Goal: Information Seeking & Learning: Learn about a topic

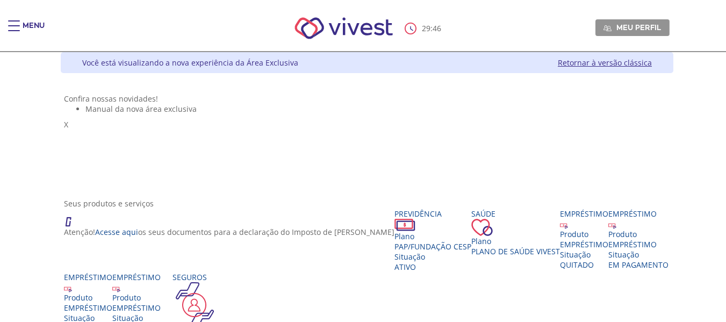
click at [57, 30] on div "29 : 46 Meu perfil Alterar Senha Sair" at bounding box center [363, 28] width 613 height 46
click at [16, 27] on div "Main header" at bounding box center [14, 30] width 12 height 21
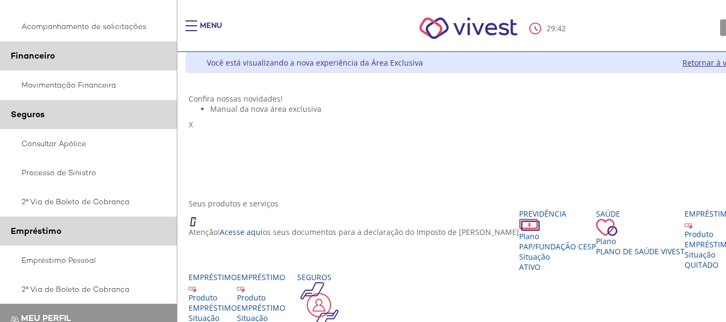
scroll to position [269, 0]
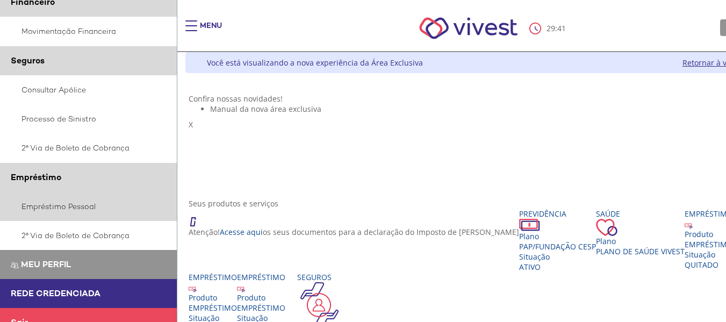
click at [49, 202] on link "Empréstimo Pessoal" at bounding box center [88, 206] width 177 height 29
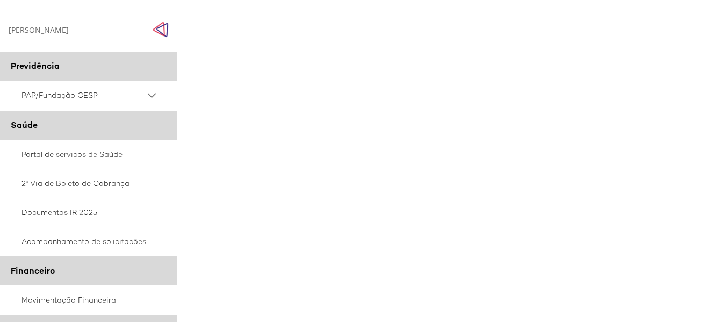
scroll to position [154, 0]
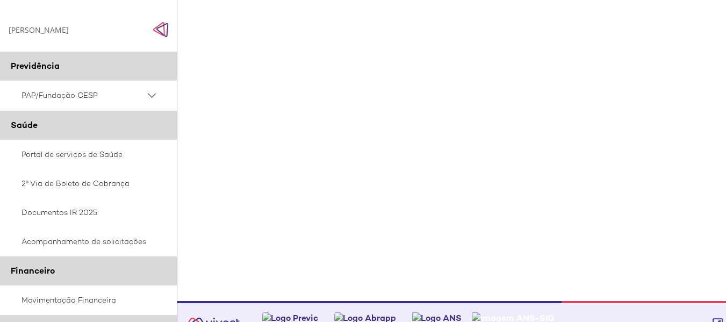
click at [408, 279] on div "Vivest" at bounding box center [492, 113] width 606 height 336
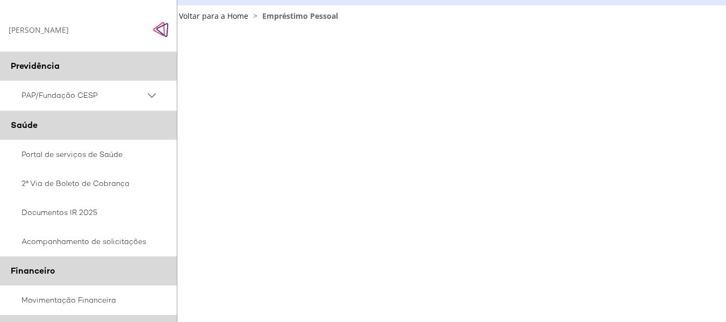
scroll to position [14, 17]
